Goal: Transaction & Acquisition: Purchase product/service

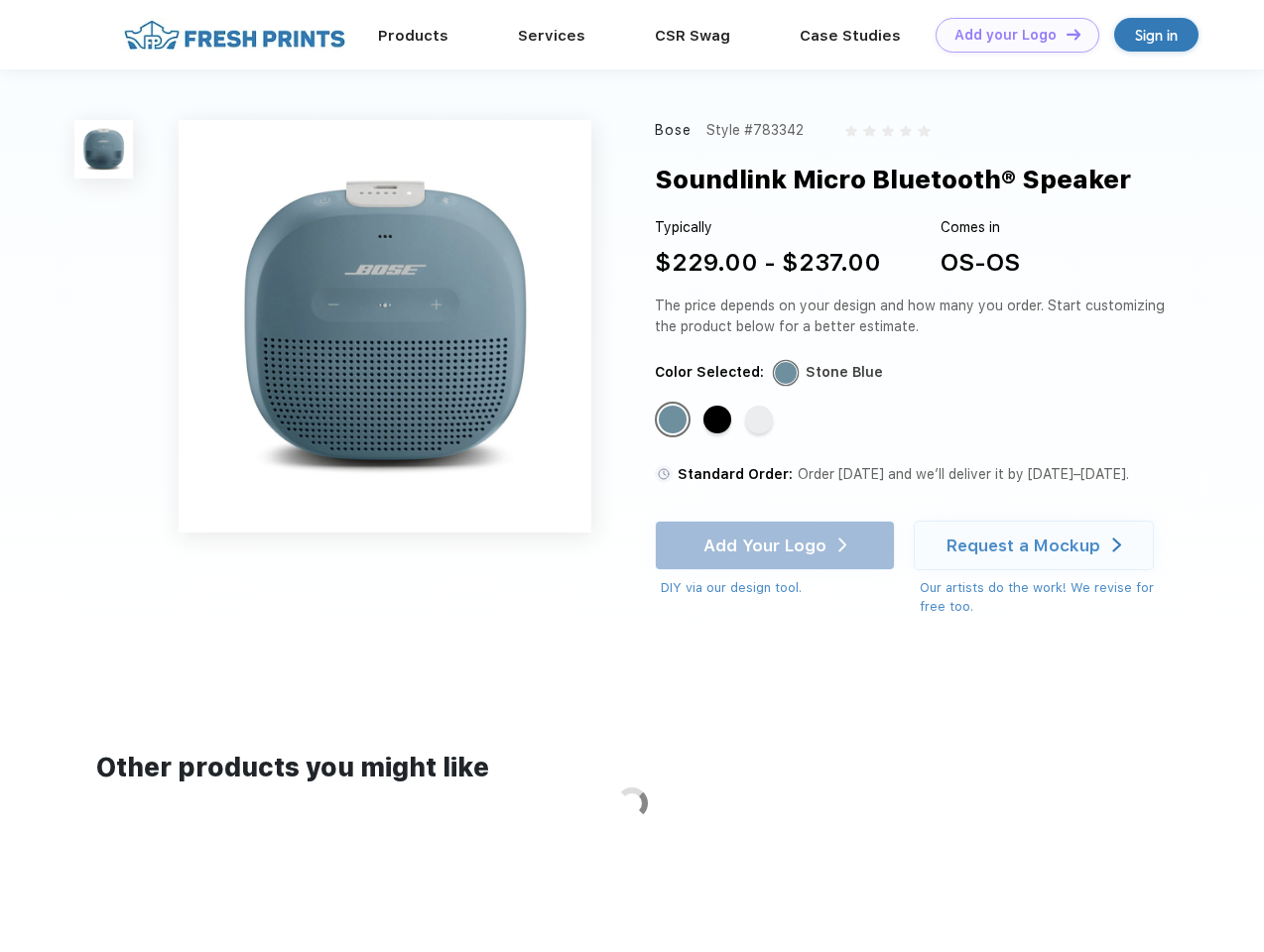
click at [1010, 35] on link "Add your Logo Design Tool" at bounding box center [1017, 35] width 164 height 35
click at [0, 0] on div "Design Tool" at bounding box center [0, 0] width 0 height 0
click at [1065, 34] on link "Add your Logo Design Tool" at bounding box center [1017, 35] width 164 height 35
click at [104, 149] on img at bounding box center [103, 149] width 59 height 59
click at [674, 421] on div "Standard Color" at bounding box center [672, 420] width 28 height 28
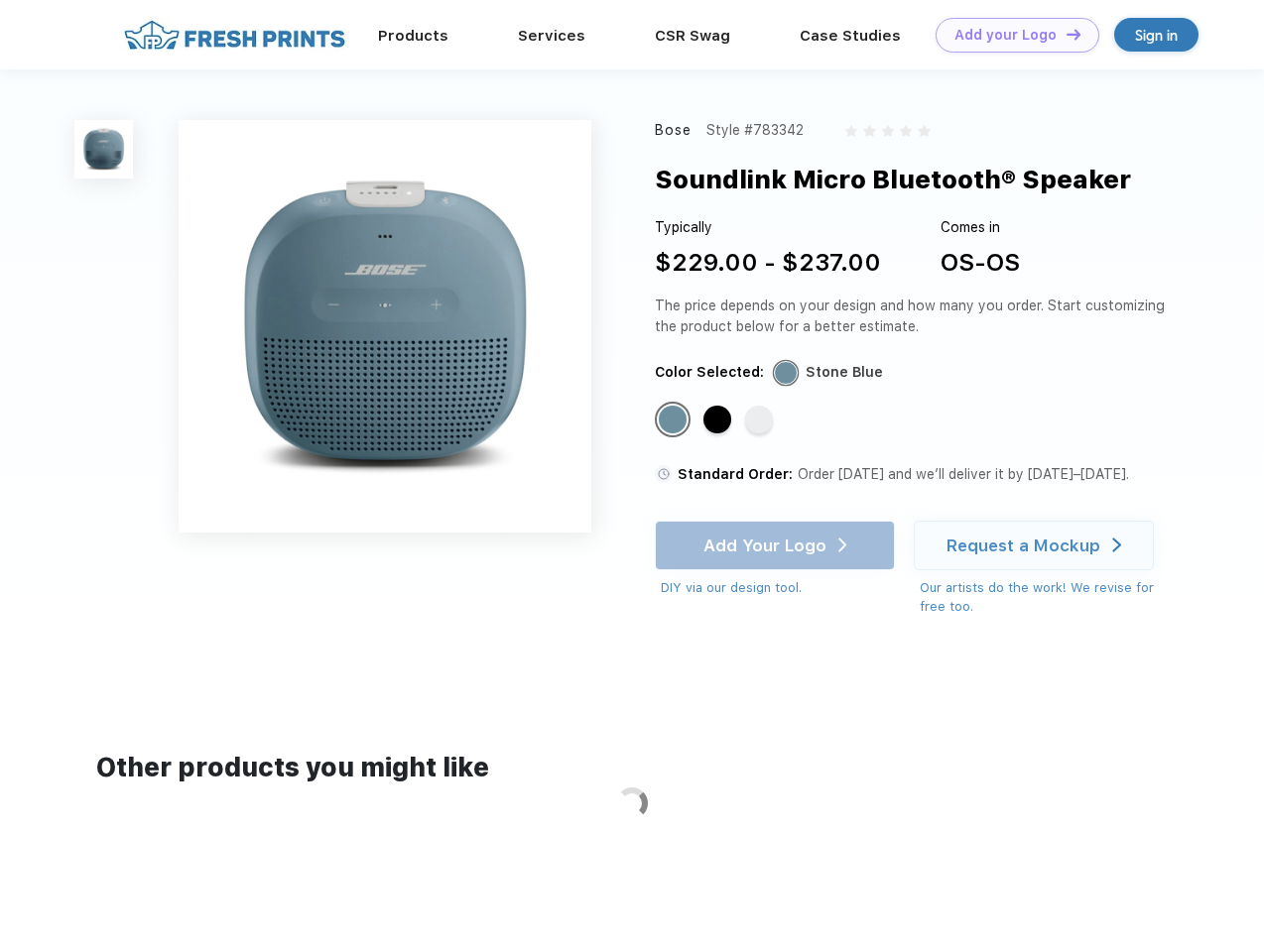
click at [719, 421] on div "Standard Color" at bounding box center [717, 420] width 28 height 28
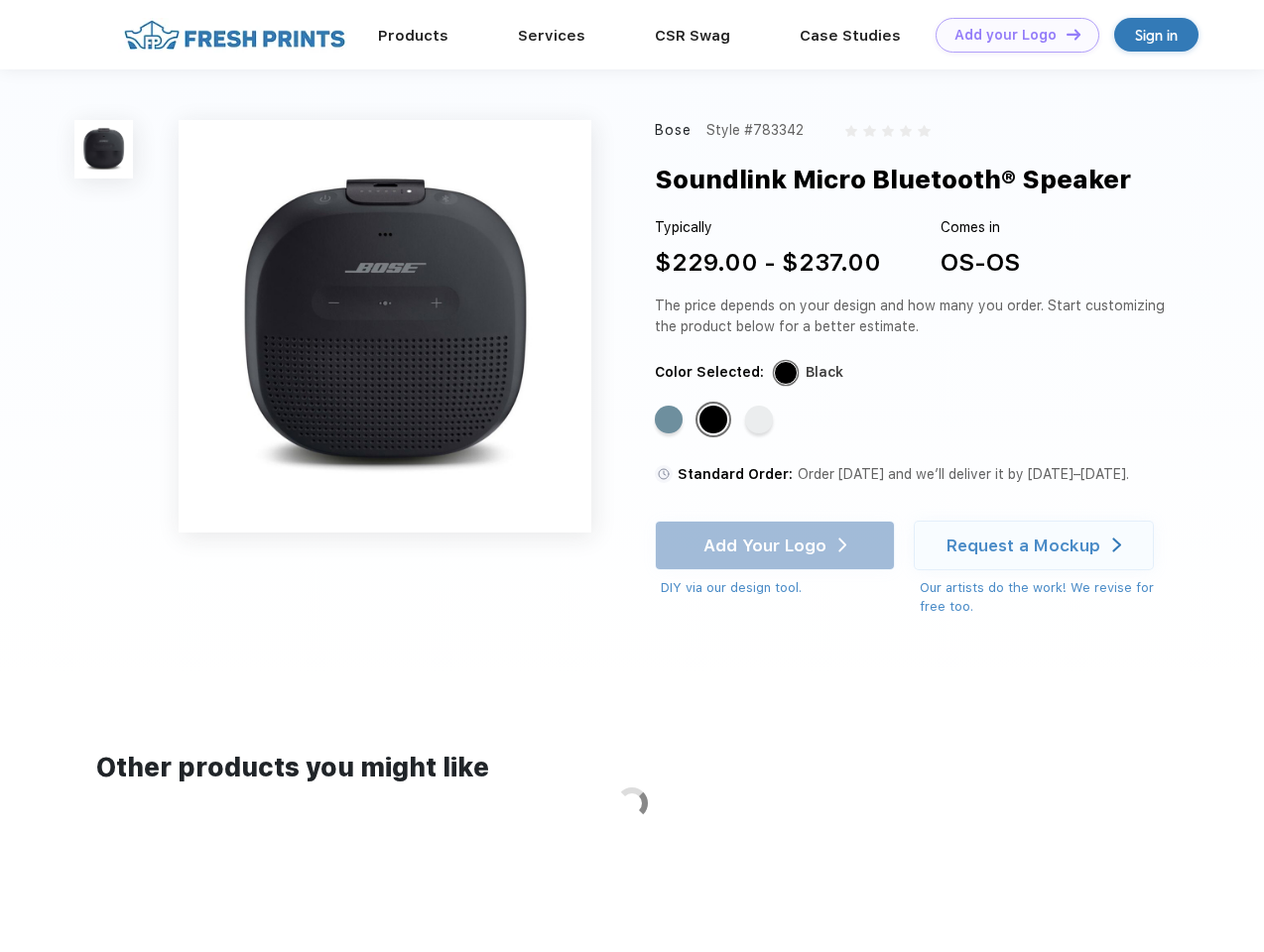
click at [761, 421] on div "Standard Color" at bounding box center [759, 420] width 28 height 28
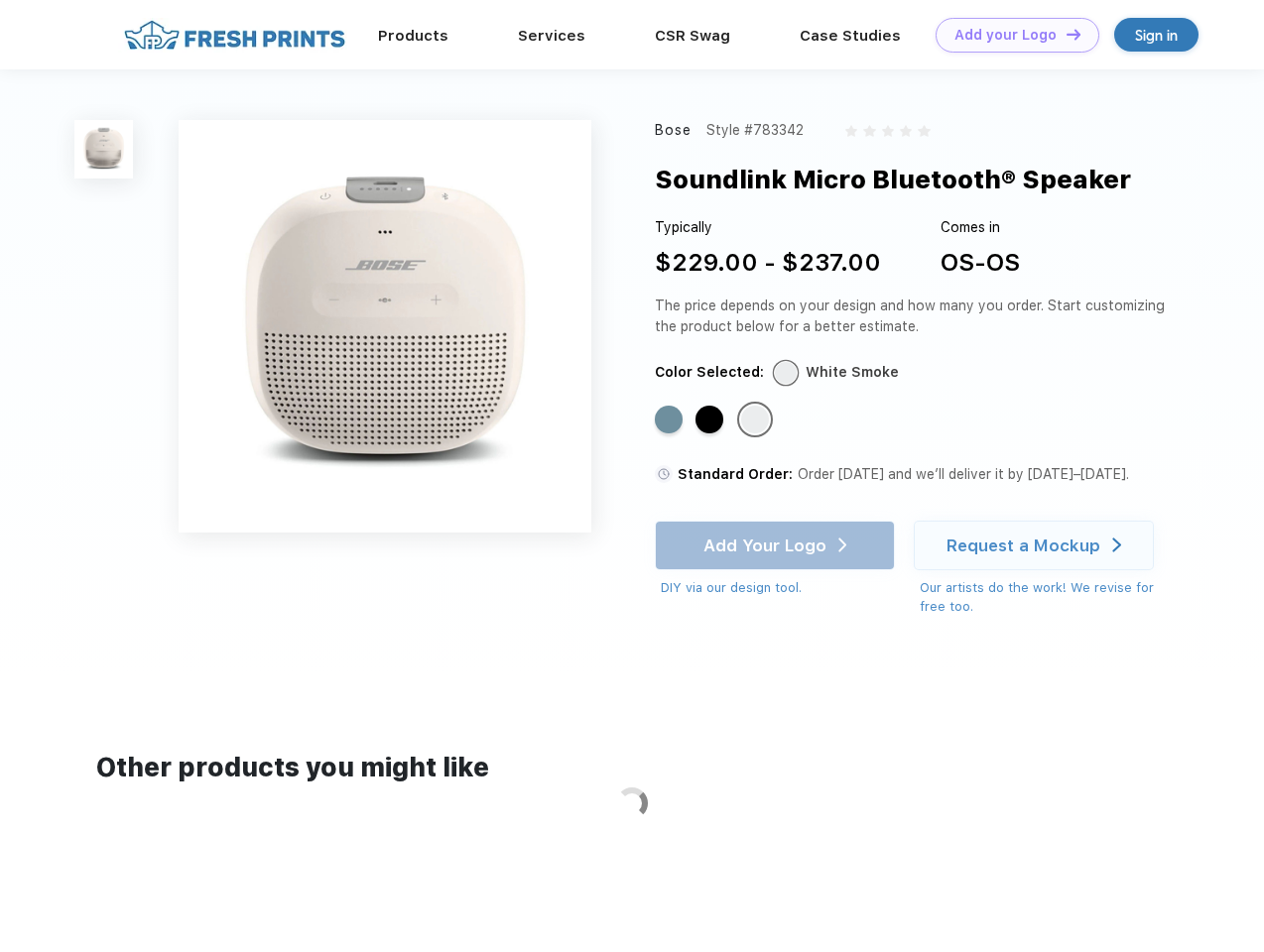
click at [777, 545] on div "Add Your Logo DIY via our design tool. Ah shoot! This product isn't up in our d…" at bounding box center [774, 558] width 240 height 77
click at [1037, 545] on div "Request a Mockup" at bounding box center [1023, 545] width 154 height 20
